Goal: Check status: Check status

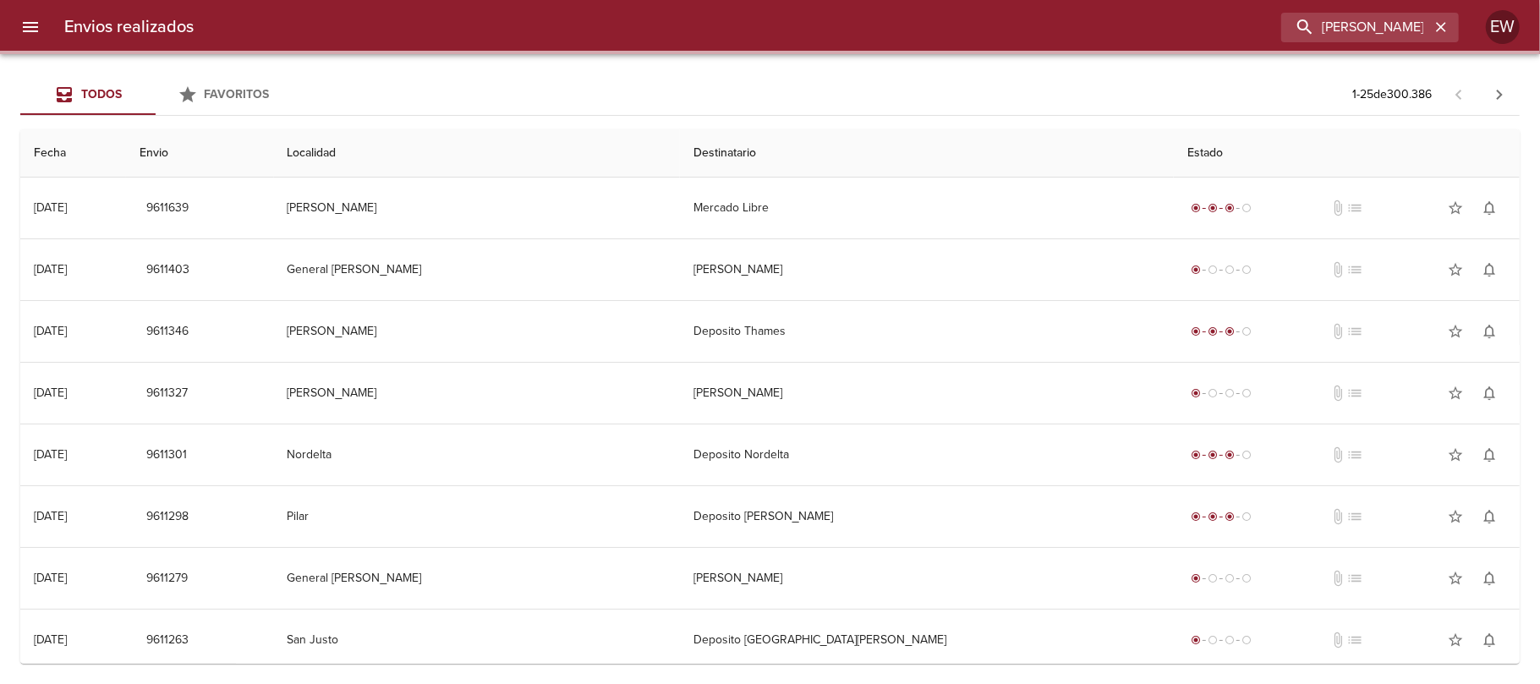
scroll to position [0, 34]
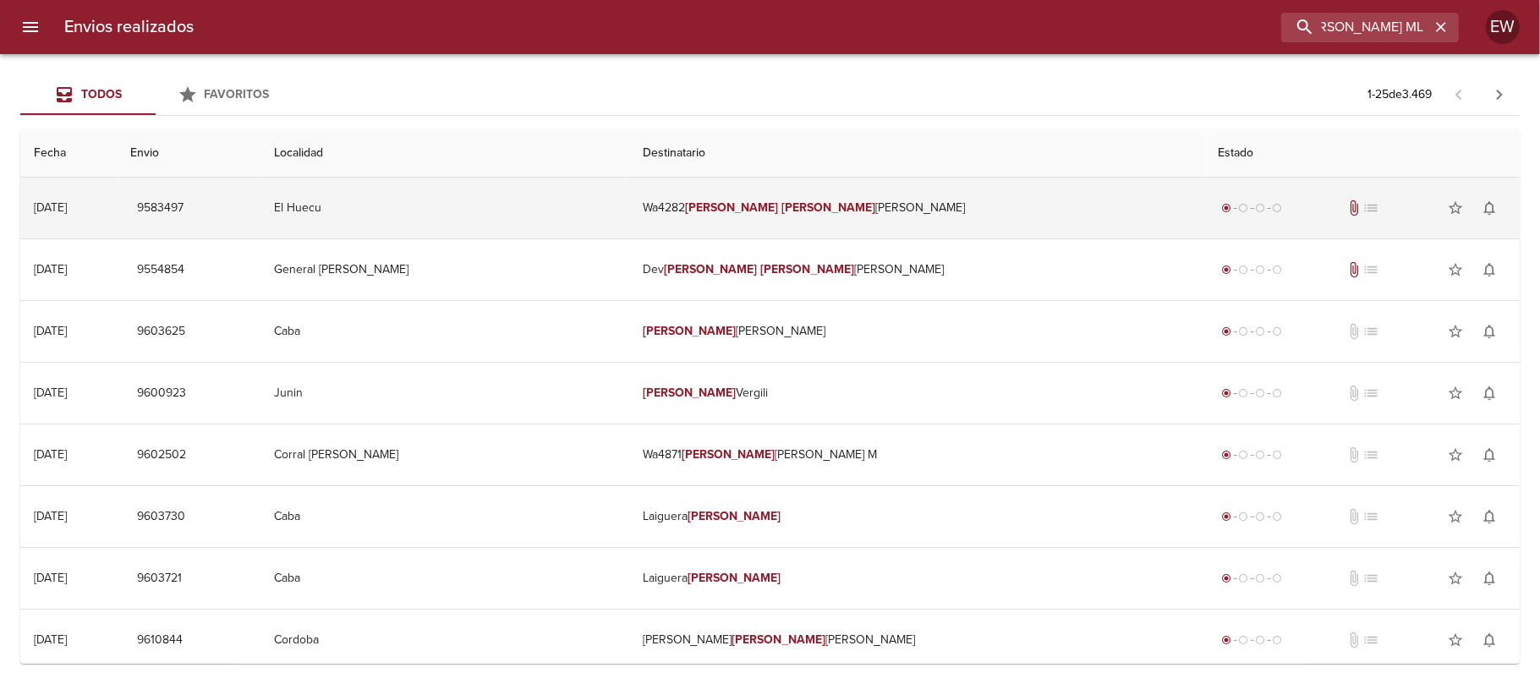
click at [959, 198] on td "Wa4282 [PERSON_NAME]" at bounding box center [917, 208] width 576 height 61
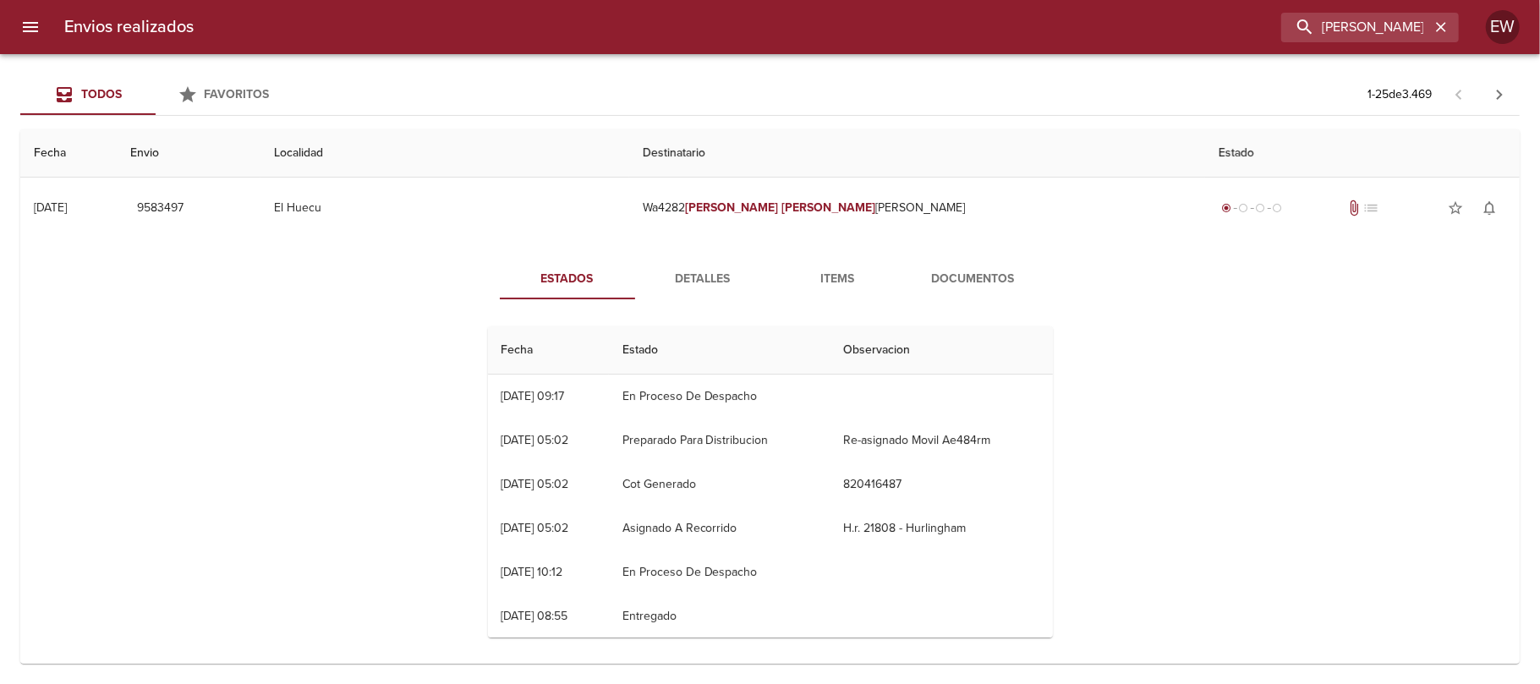
click at [688, 282] on span "Detalles" at bounding box center [702, 279] width 115 height 21
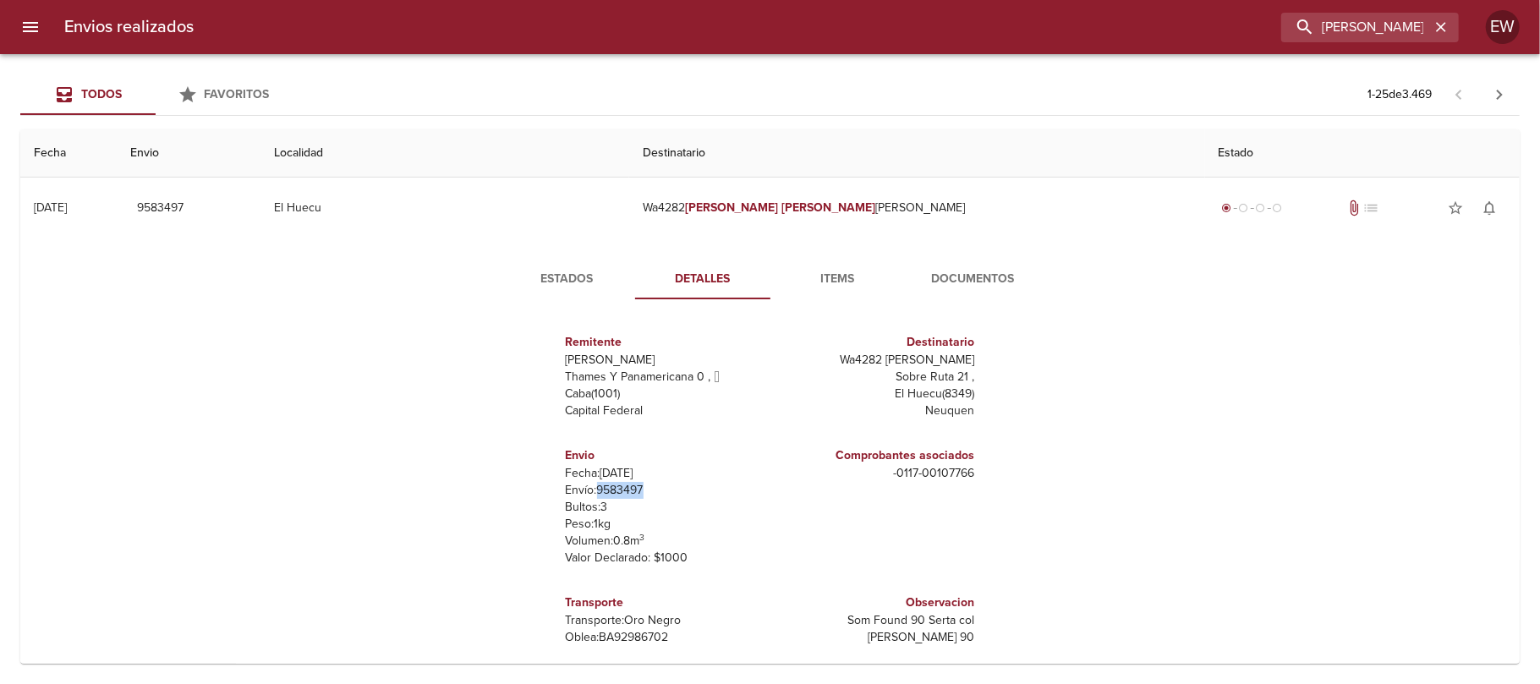
drag, startPoint x: 630, startPoint y: 489, endPoint x: 583, endPoint y: 494, distance: 46.8
click at [583, 494] on p "Envío: 9583497" at bounding box center [665, 490] width 198 height 17
copy p "9583497"
click at [559, 278] on span "Estados" at bounding box center [567, 279] width 115 height 21
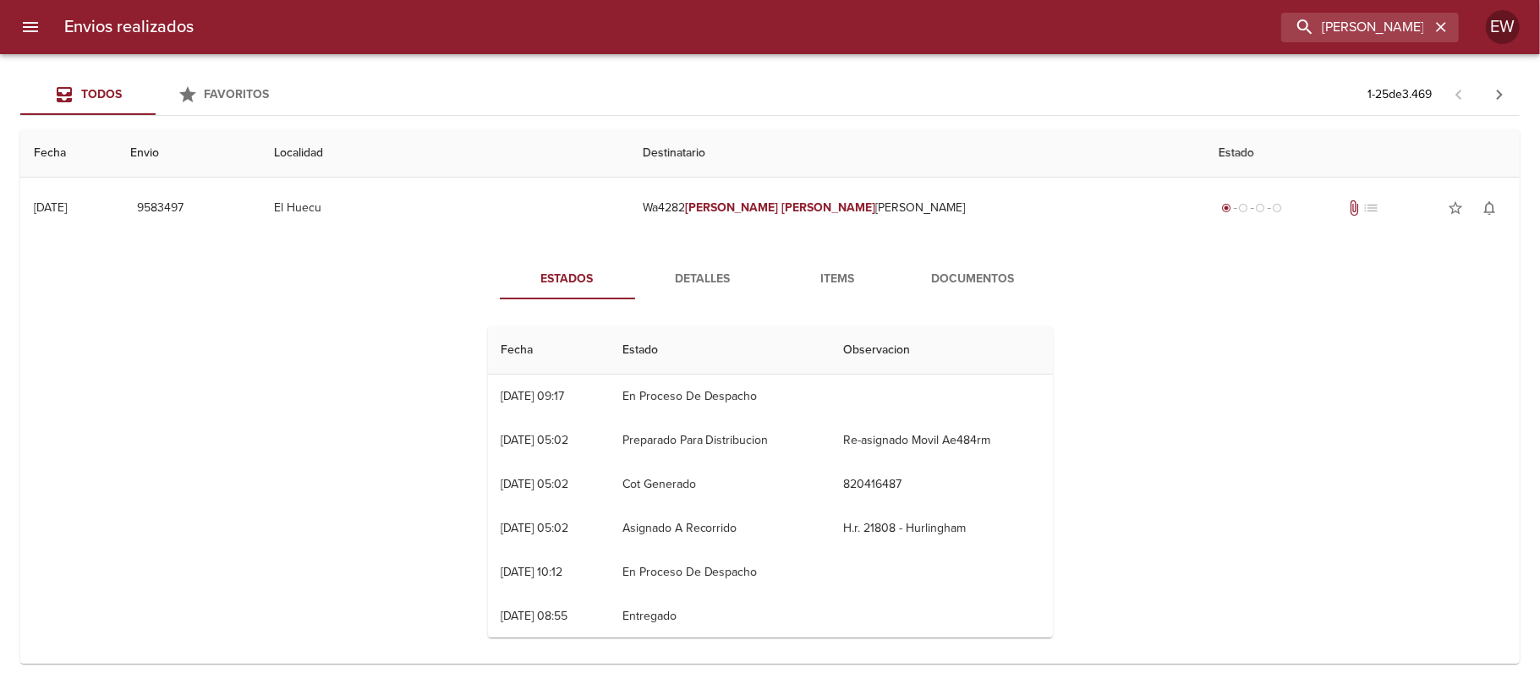
click at [695, 298] on button "Detalles" at bounding box center [702, 279] width 135 height 41
